Goal: Navigation & Orientation: Find specific page/section

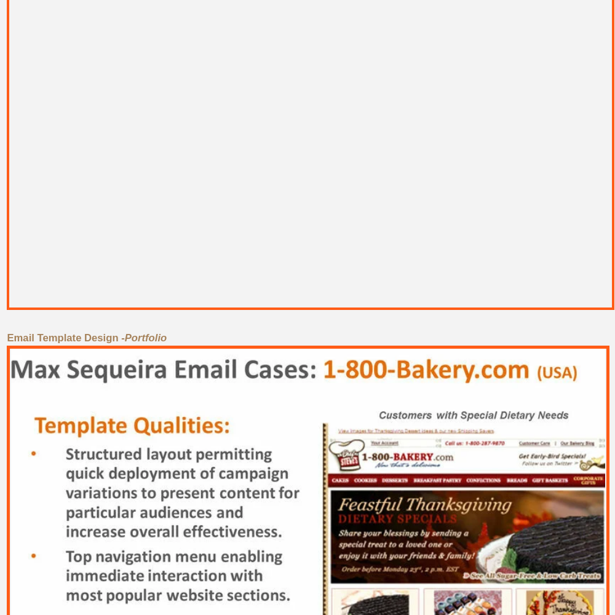
scroll to position [5536, 0]
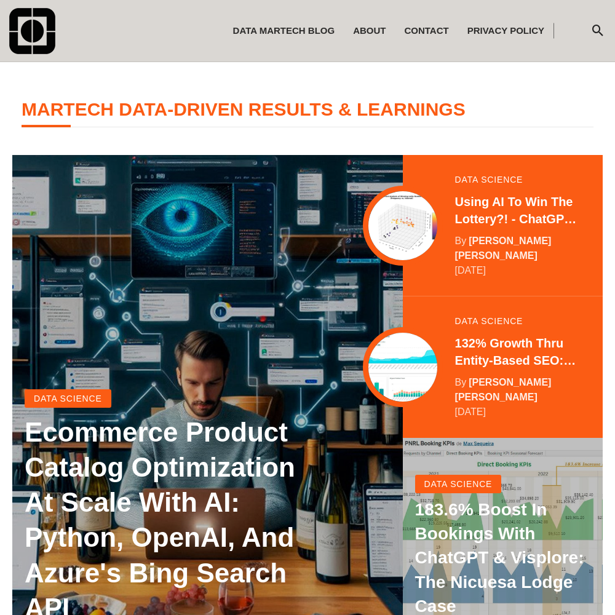
scroll to position [244, 0]
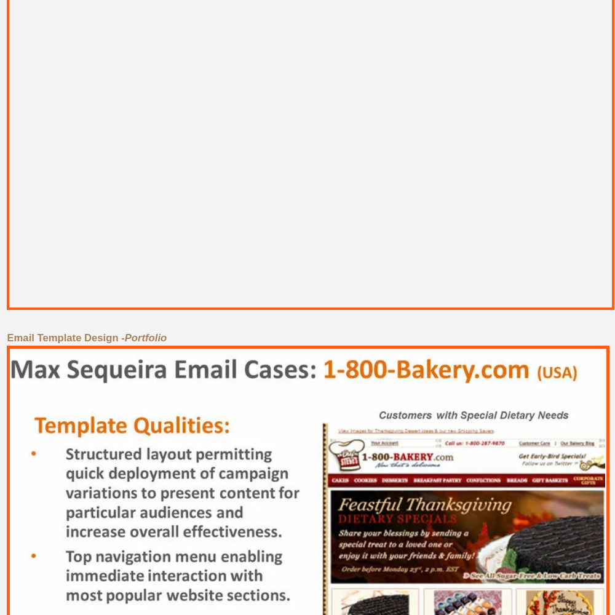
scroll to position [5536, 0]
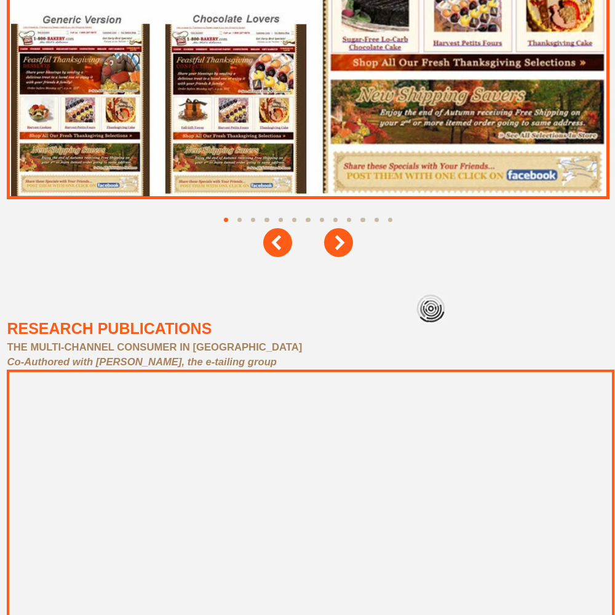
scroll to position [5536, 0]
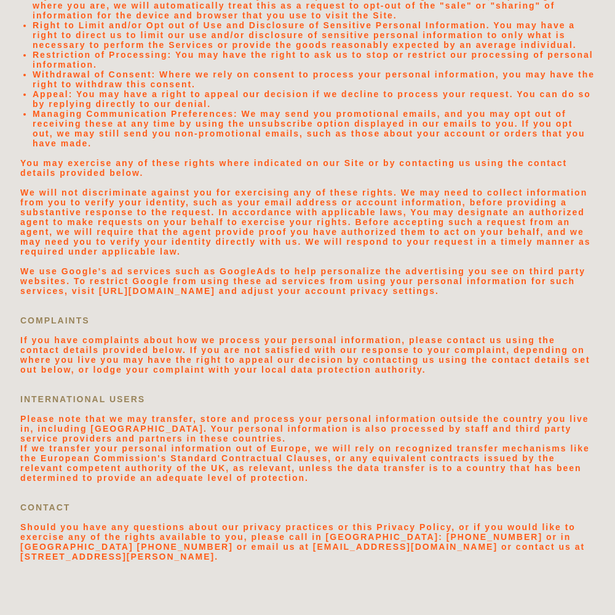
scroll to position [2614, 0]
